Goal: Navigation & Orientation: Find specific page/section

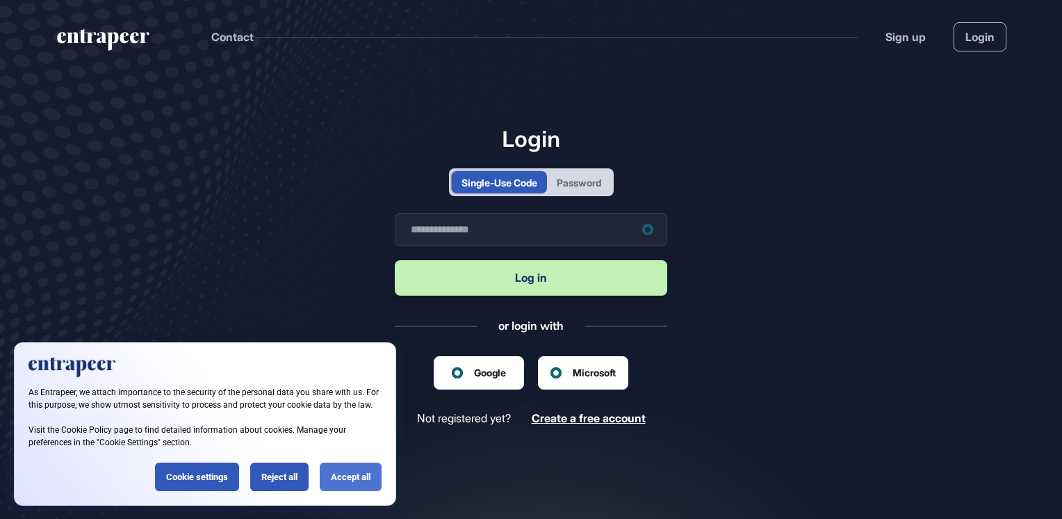
click at [347, 473] on div "Accept all" at bounding box center [351, 476] width 62 height 29
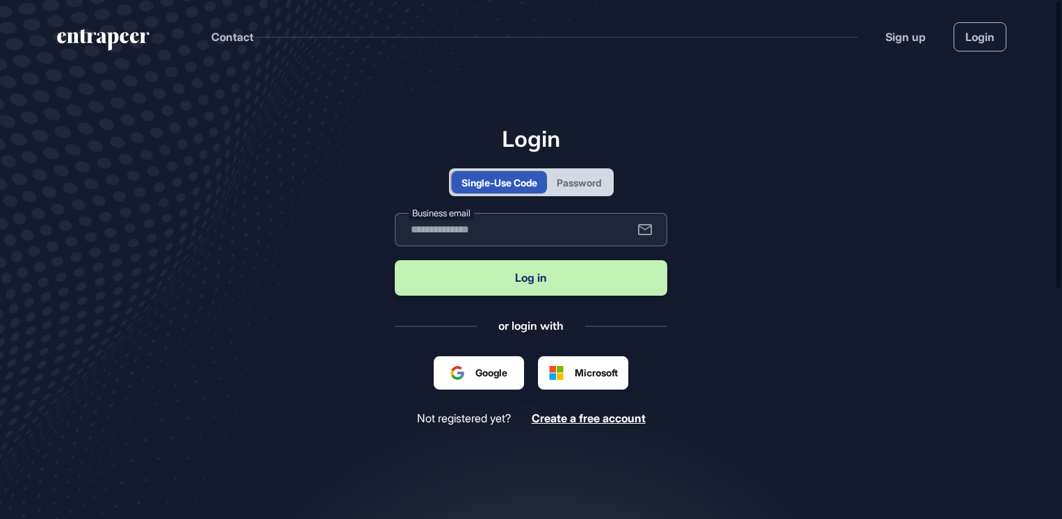
click at [487, 227] on input "text" at bounding box center [531, 229] width 273 height 33
type input "**********"
click at [556, 277] on button "Log in" at bounding box center [531, 277] width 273 height 35
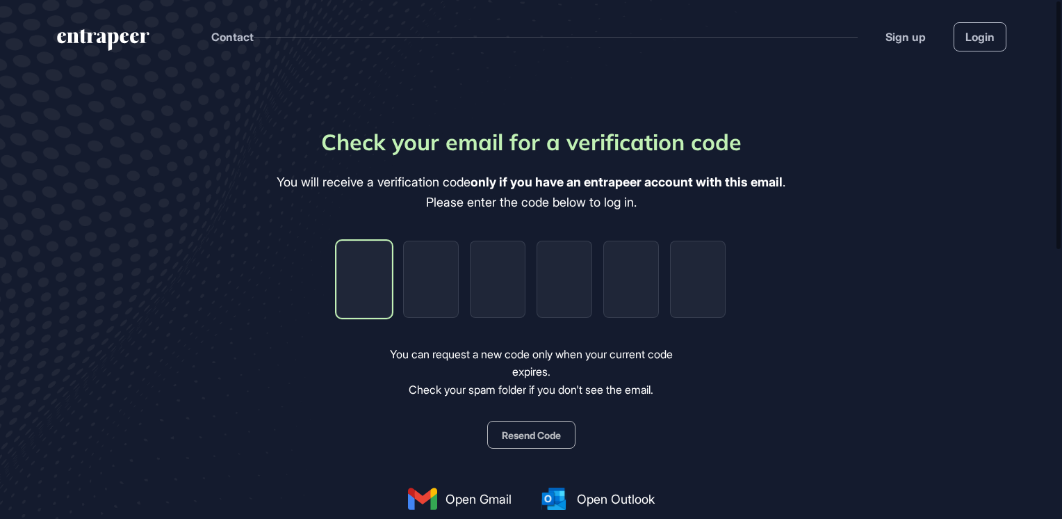
type input "*"
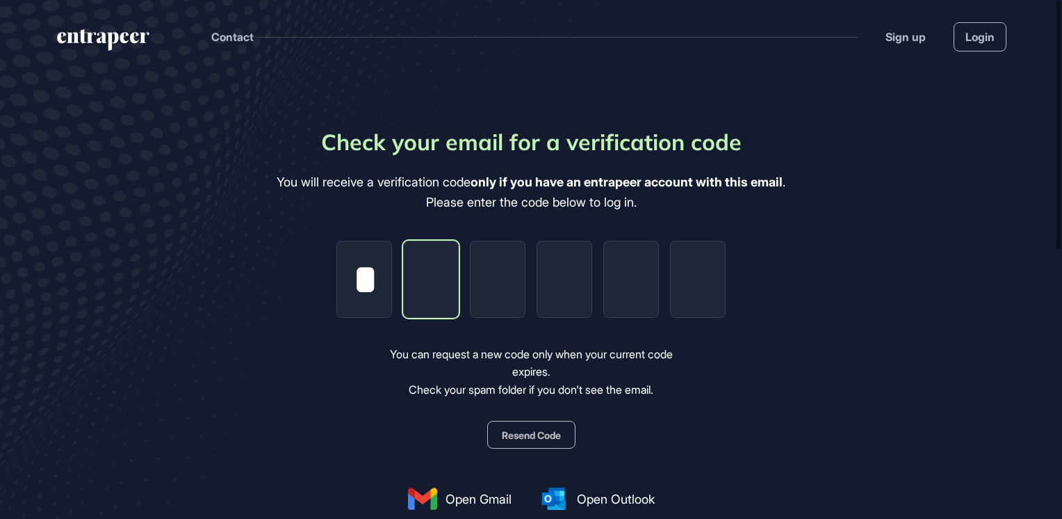
type input "*"
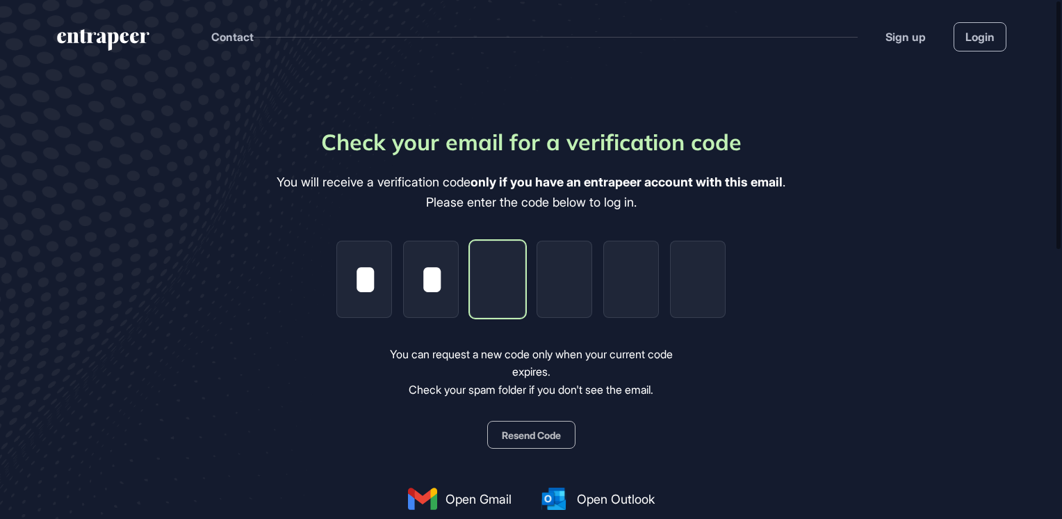
type input "*"
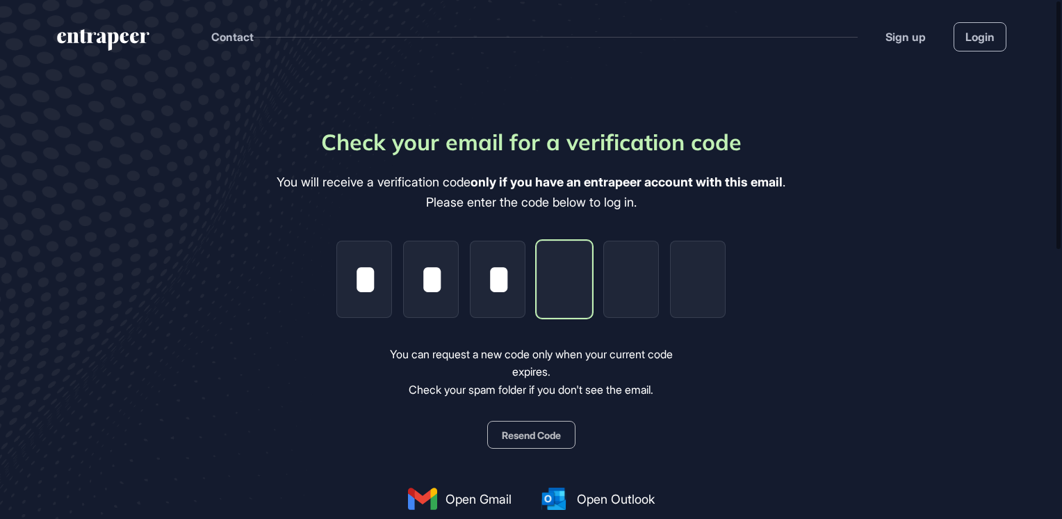
type input "*"
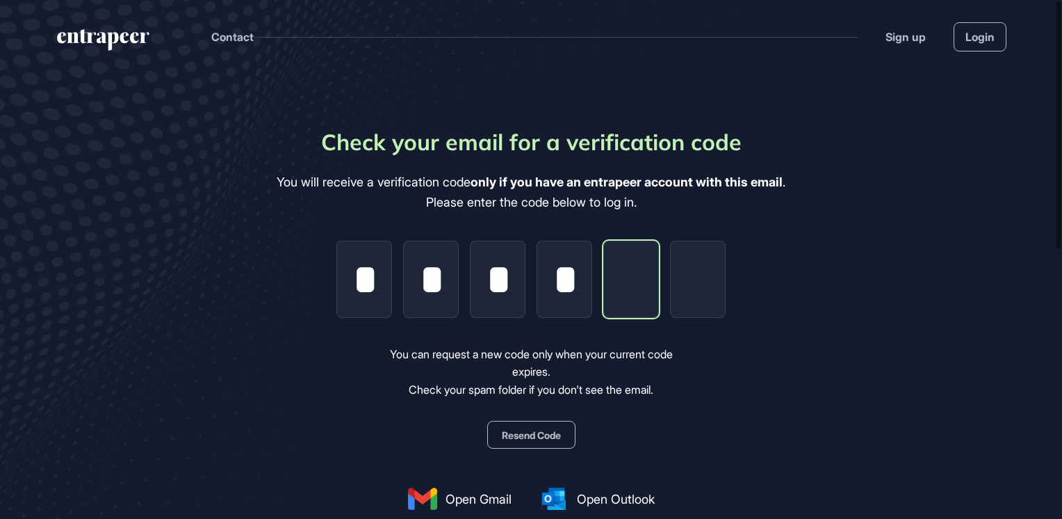
type input "*"
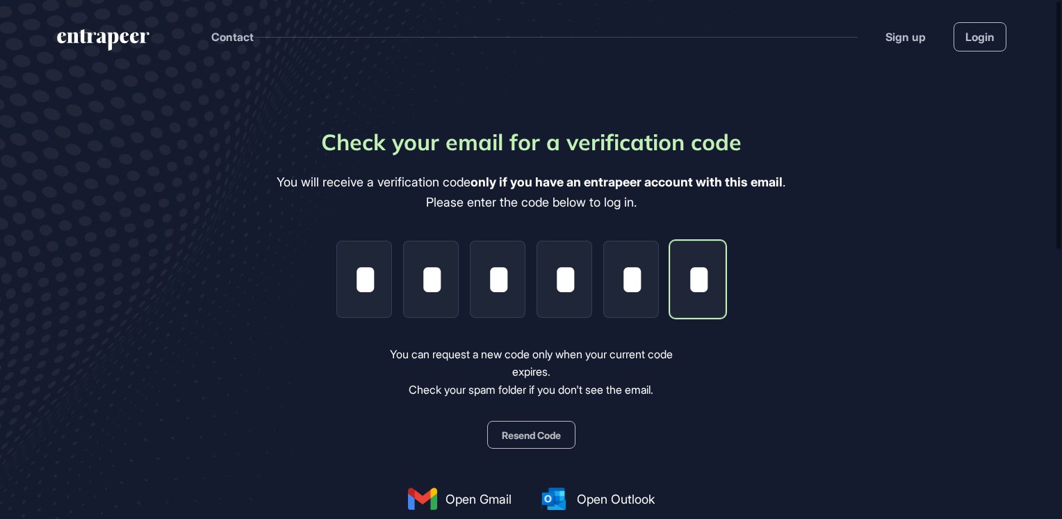
scroll to position [0, 3]
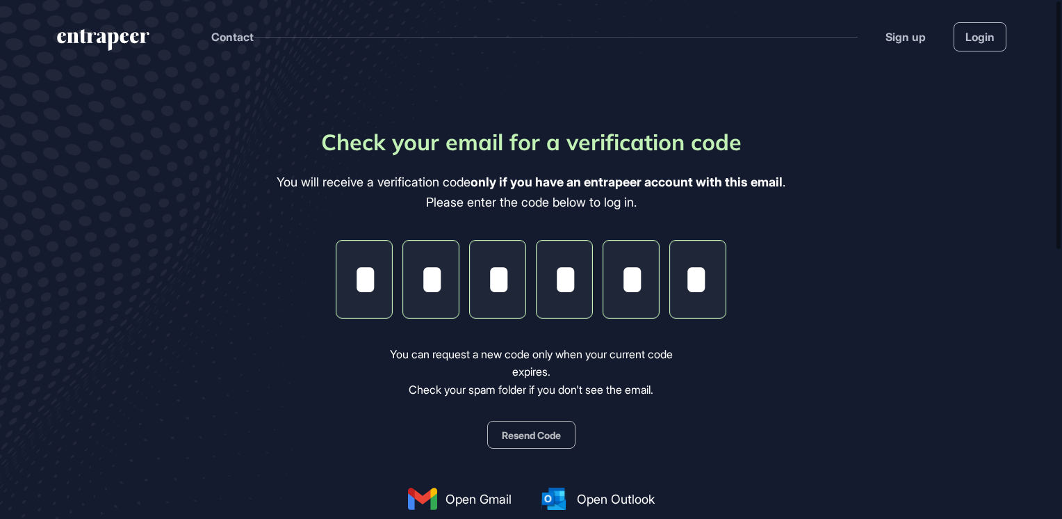
type input "*"
click at [896, 273] on main "Check your email for a verification code You will receive a verification code o…" at bounding box center [531, 409] width 1062 height 672
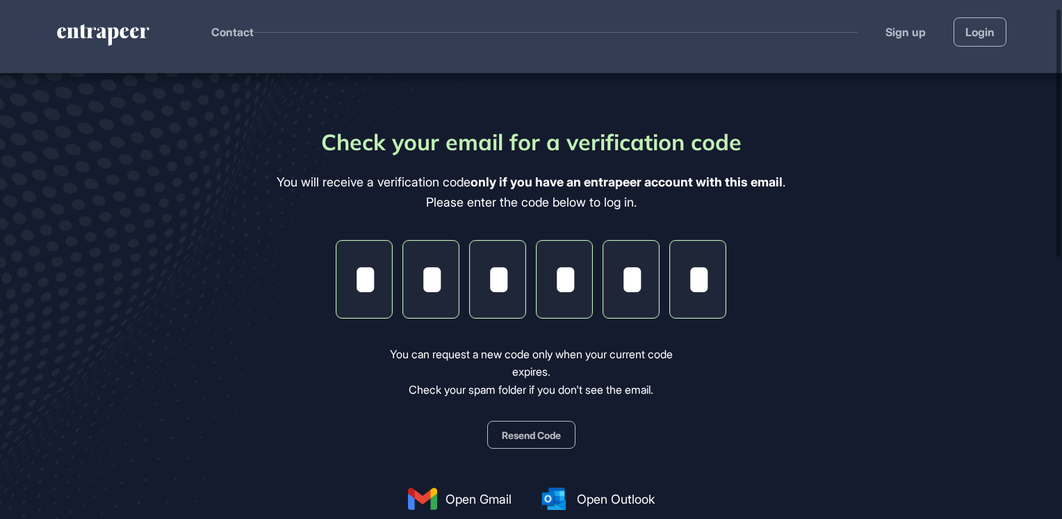
scroll to position [130, 0]
